Goal: Book appointment/travel/reservation

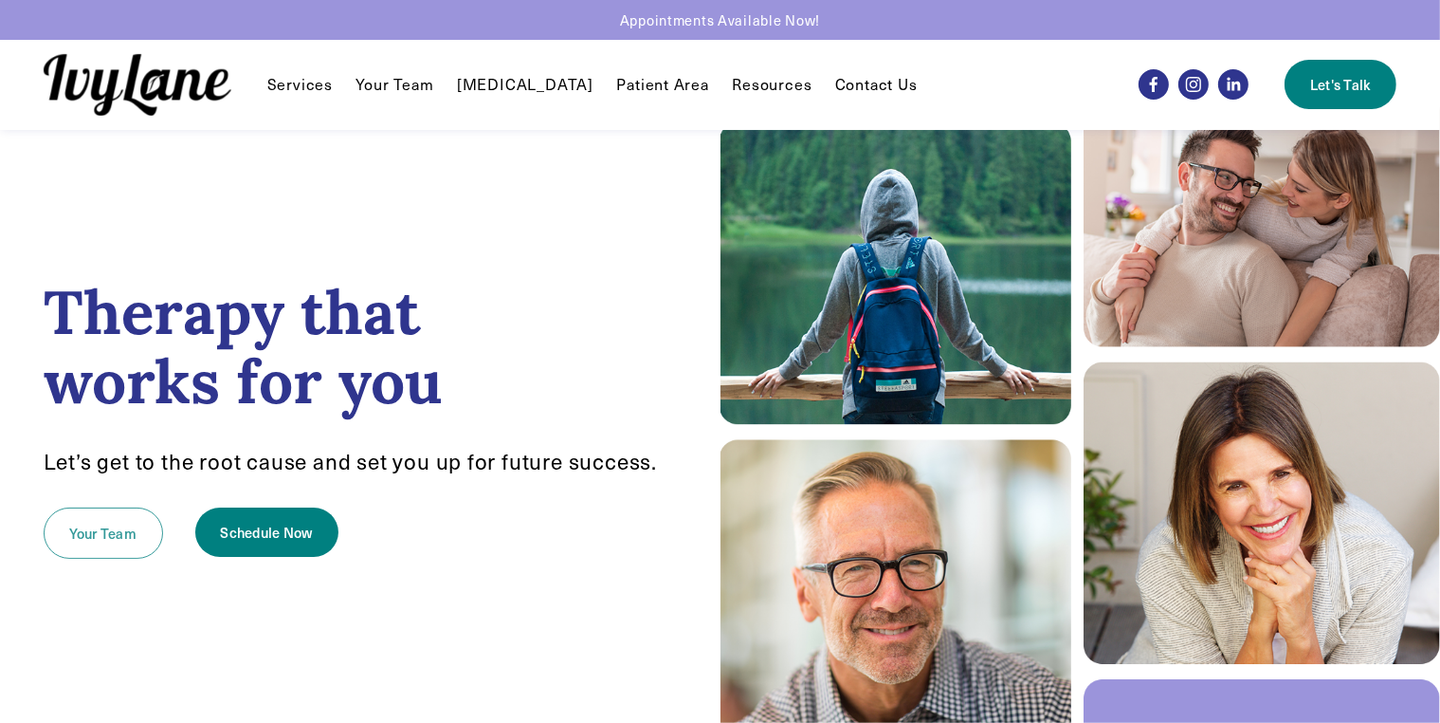
click at [93, 542] on link "Your Team" at bounding box center [103, 532] width 119 height 51
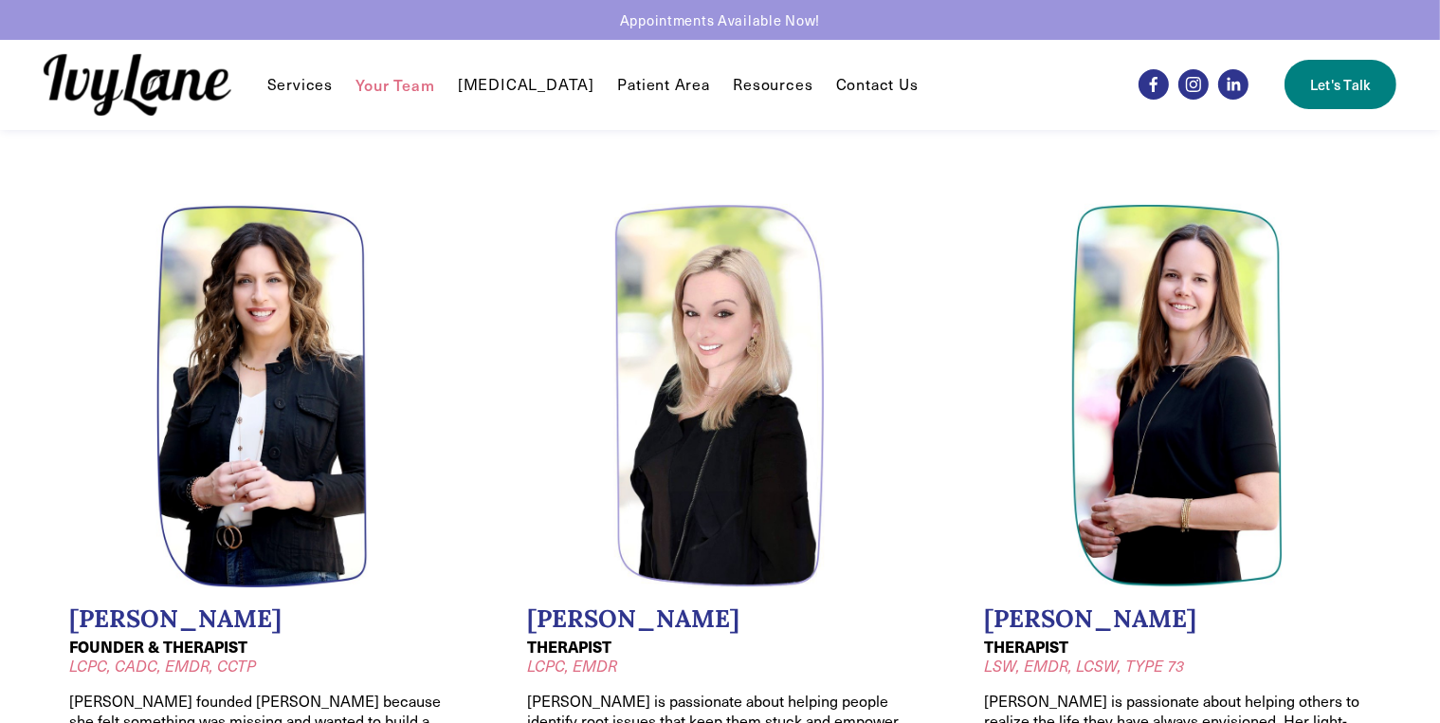
click at [0, 0] on span "Individual Therapy" at bounding box center [0, 0] width 0 height 0
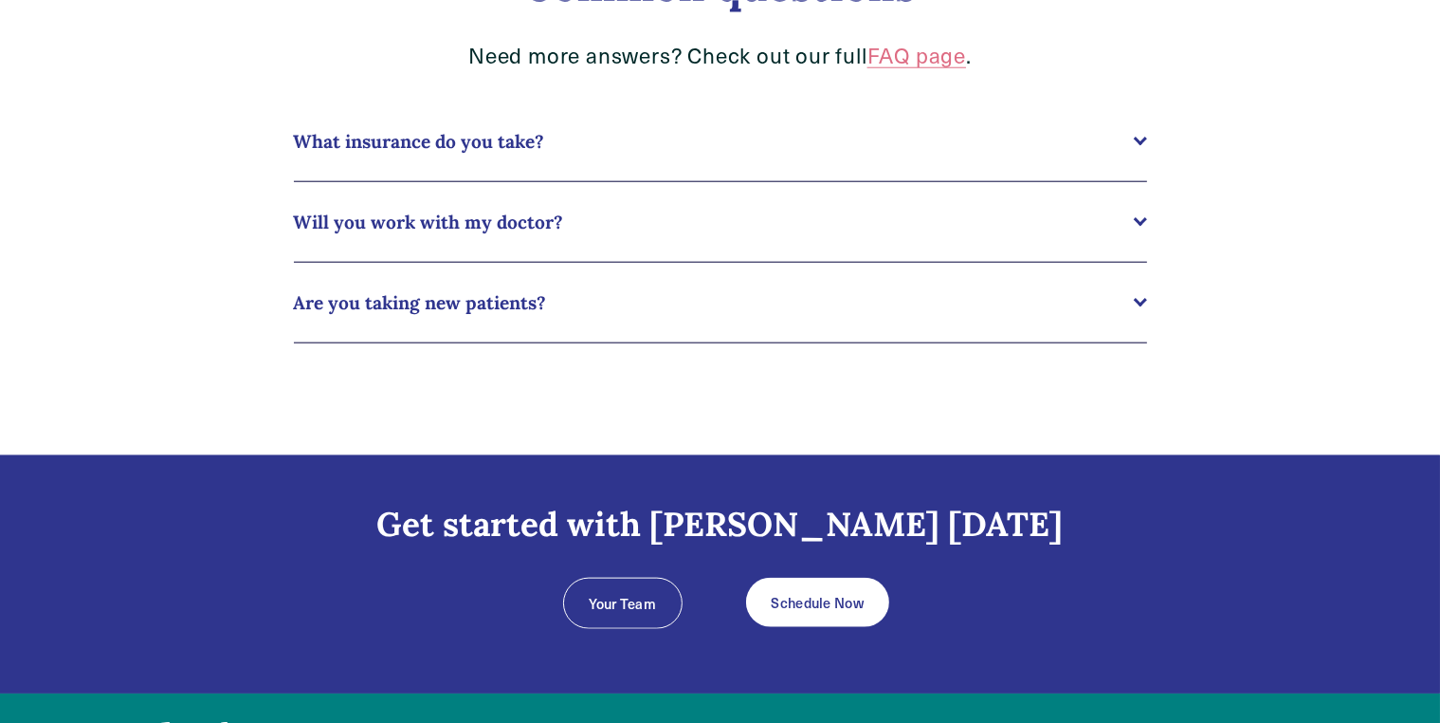
scroll to position [2048, 0]
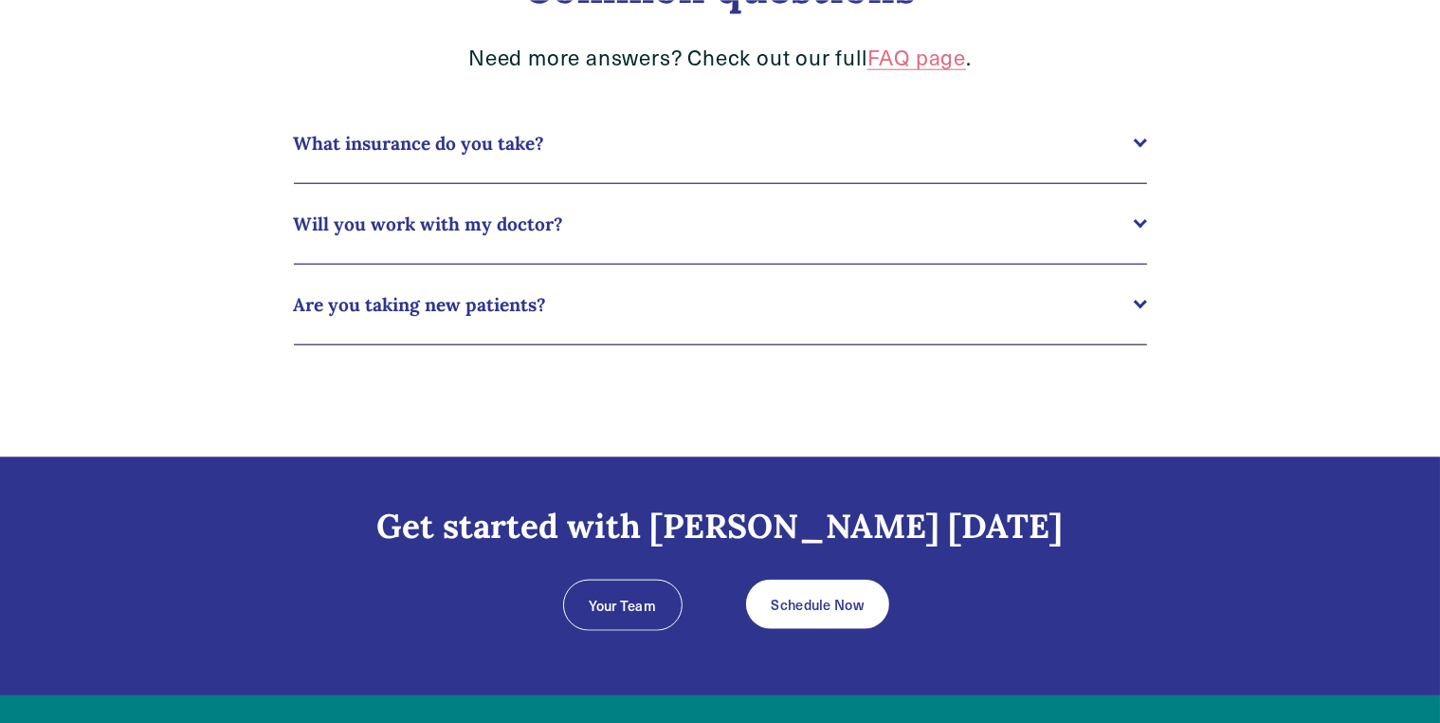
click at [503, 302] on span "Are you taking new patients?" at bounding box center [714, 304] width 840 height 23
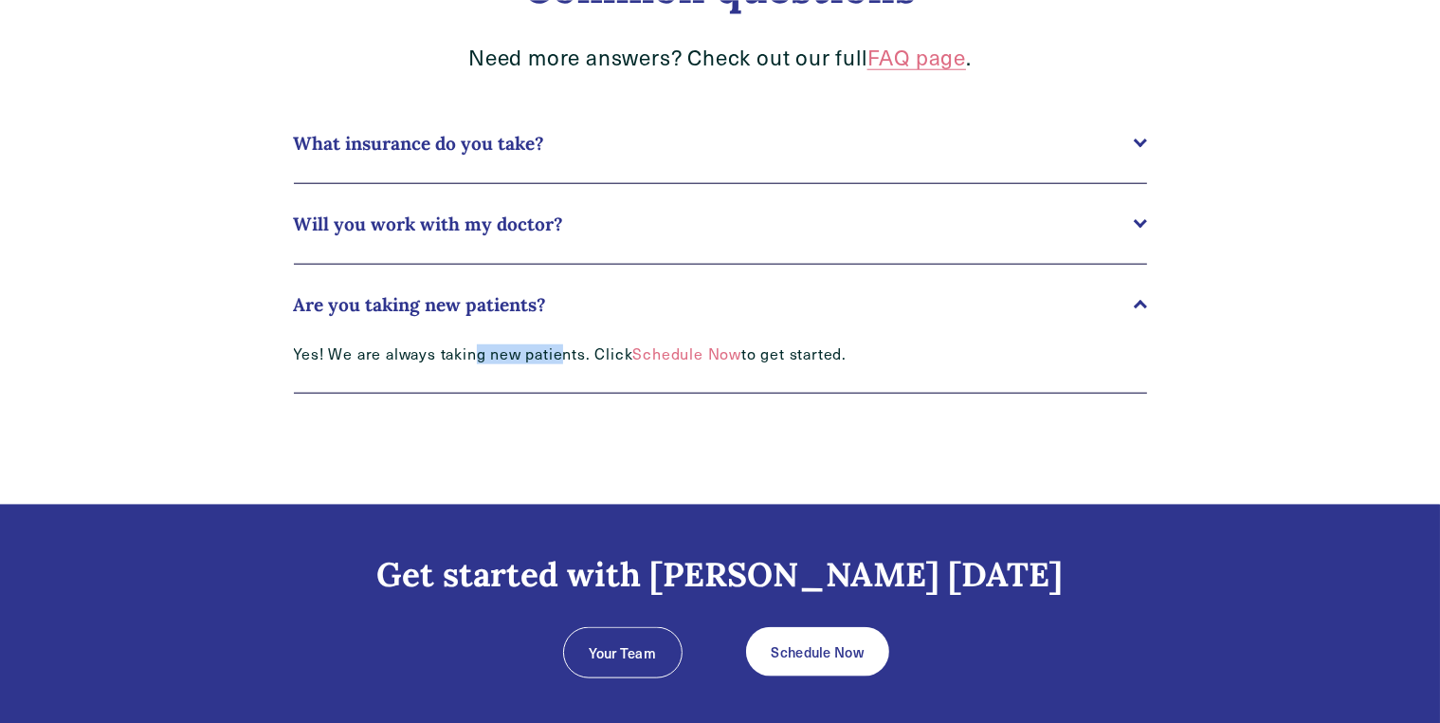
drag, startPoint x: 471, startPoint y: 356, endPoint x: 561, endPoint y: 360, distance: 90.2
click at [560, 360] on p "Yes! We are always taking new patients. Click Schedule Now to get started." at bounding box center [592, 354] width 597 height 20
drag, startPoint x: 561, startPoint y: 360, endPoint x: 606, endPoint y: 355, distance: 44.9
click at [561, 359] on p "Yes! We are always taking new patients. Click Schedule Now to get started." at bounding box center [592, 354] width 597 height 20
click at [694, 352] on link "Schedule Now" at bounding box center [687, 353] width 109 height 20
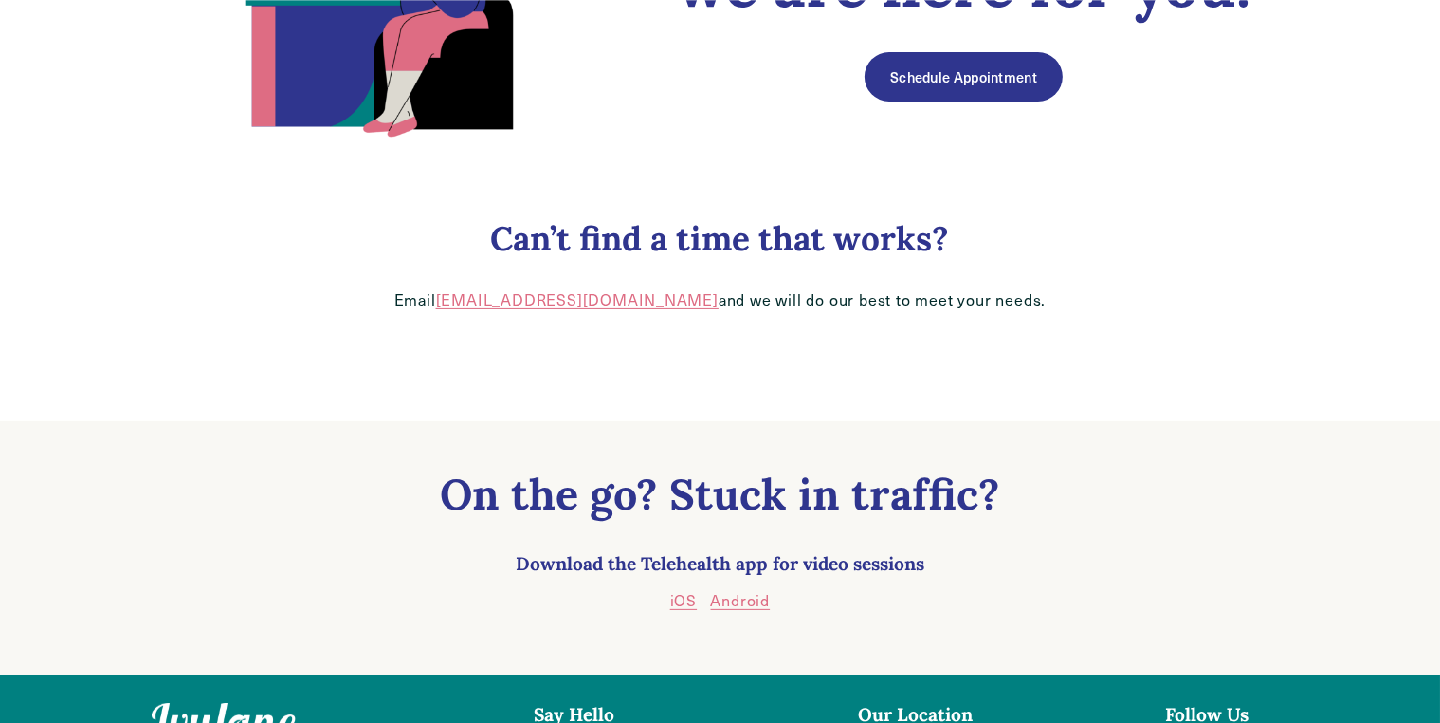
scroll to position [65, 0]
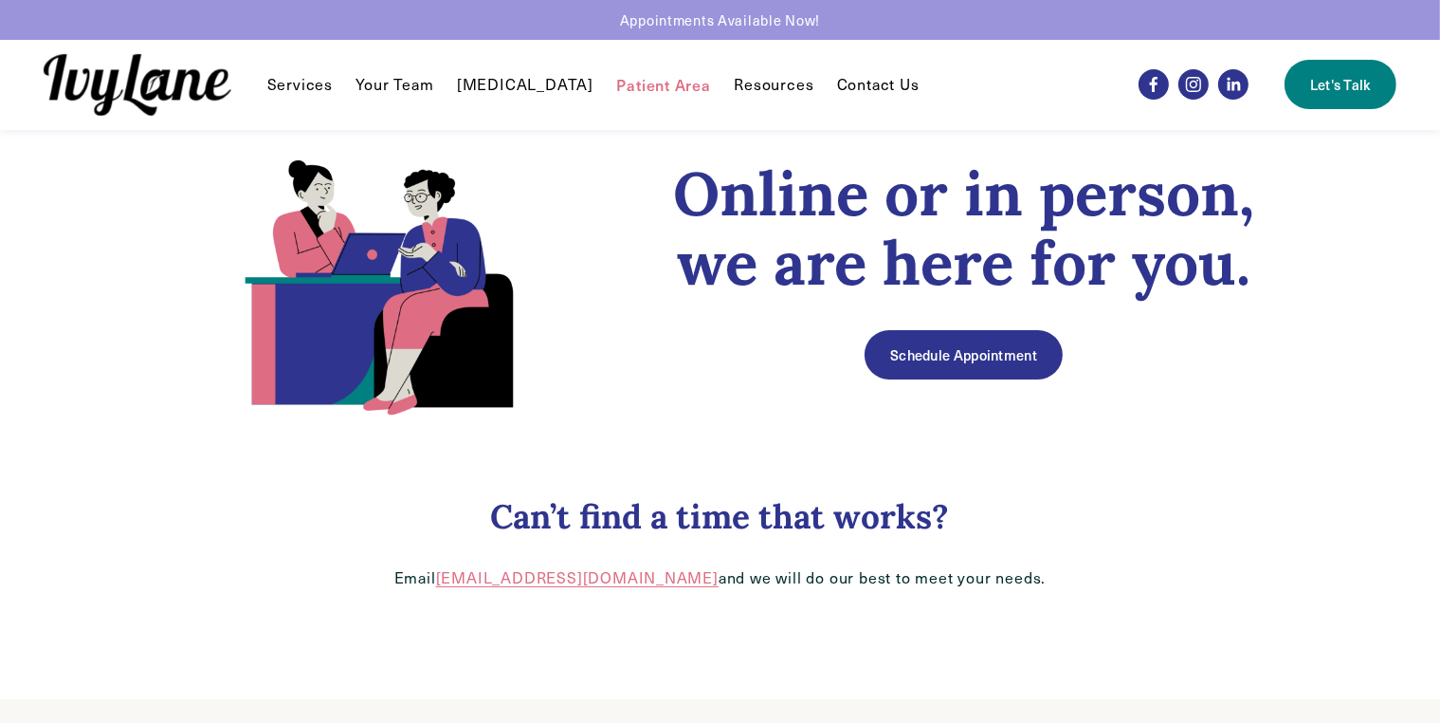
click at [940, 355] on link "Schedule Appointment" at bounding box center [963, 354] width 197 height 49
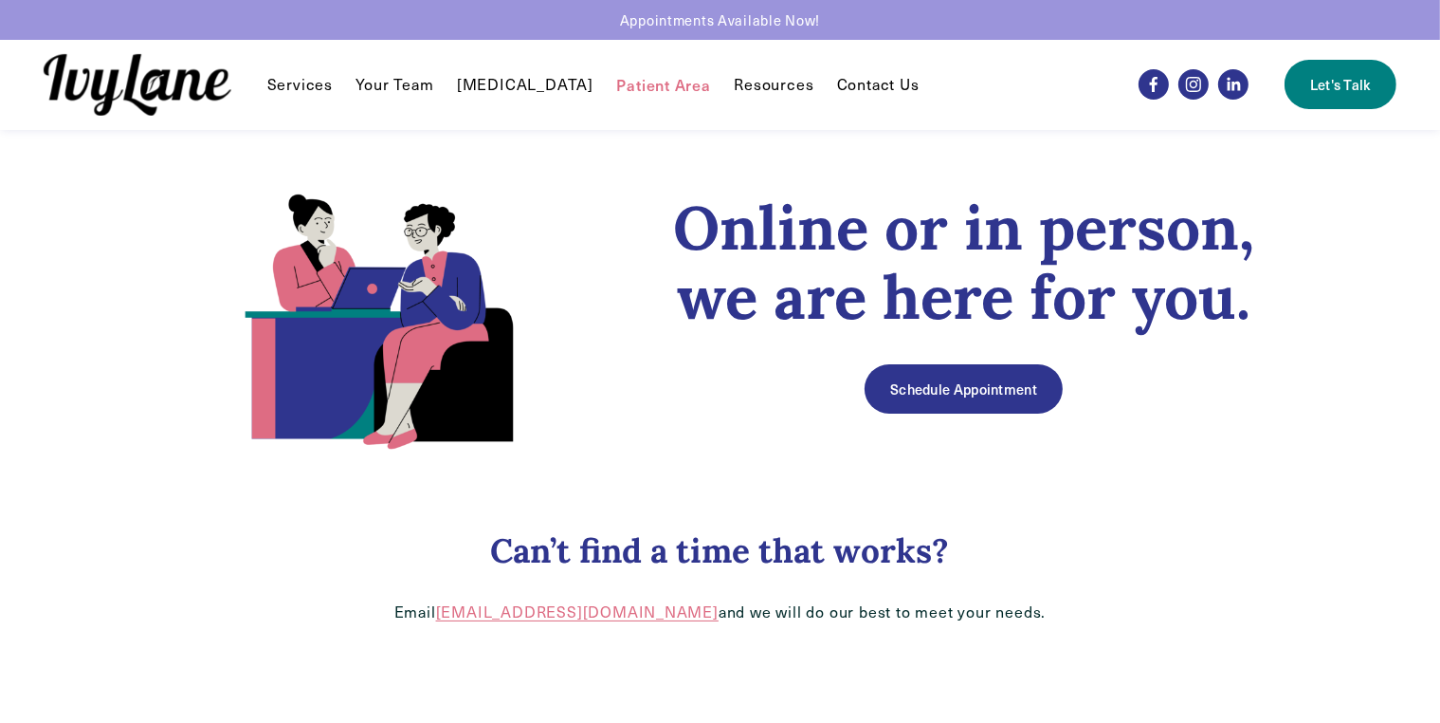
scroll to position [0, 0]
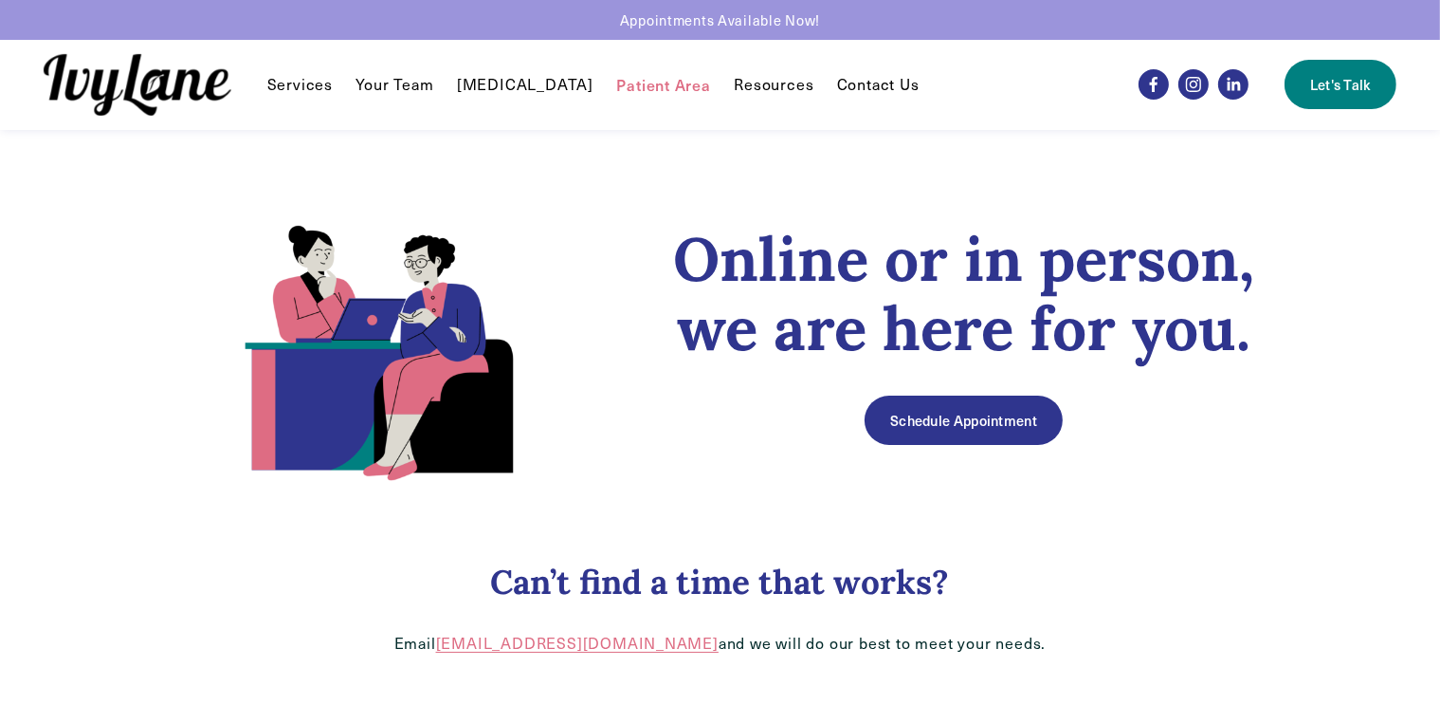
click at [865, 85] on link "Contact Us" at bounding box center [878, 84] width 82 height 23
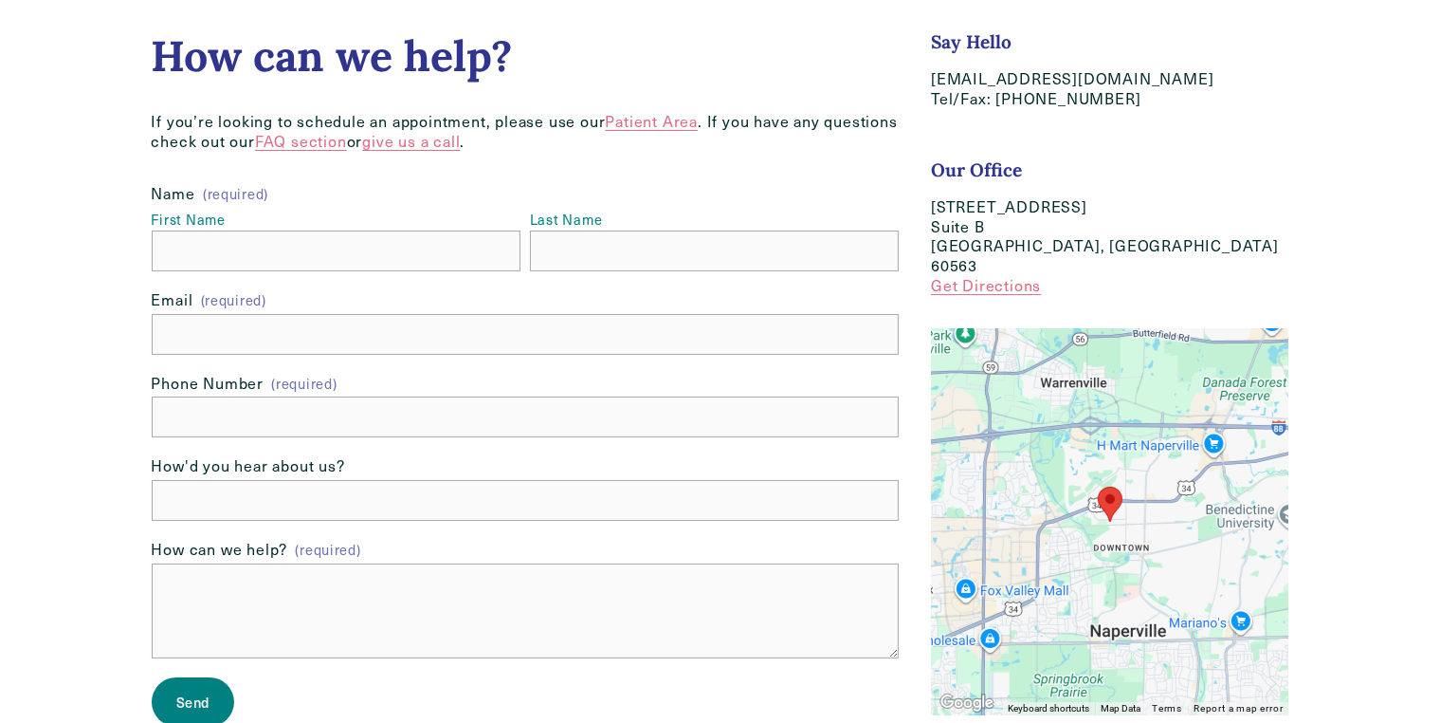
scroll to position [190, 0]
